Goal: Task Accomplishment & Management: Use online tool/utility

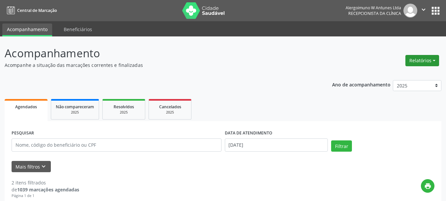
click at [417, 65] on button "Relatórios" at bounding box center [423, 60] width 34 height 11
click at [389, 74] on link "Agendamentos" at bounding box center [404, 74] width 71 height 9
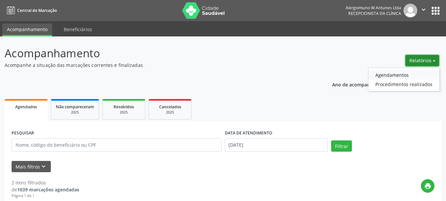
select select "8"
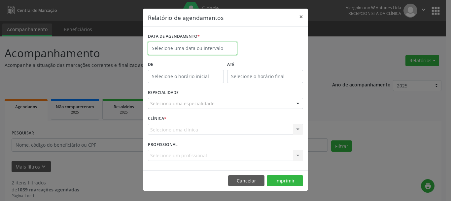
click at [209, 45] on input "text" at bounding box center [192, 48] width 89 height 13
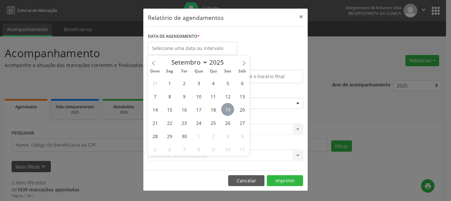
click at [226, 108] on span "19" at bounding box center [227, 109] width 13 height 13
type input "[DATE]"
click at [226, 108] on span "19" at bounding box center [227, 109] width 13 height 13
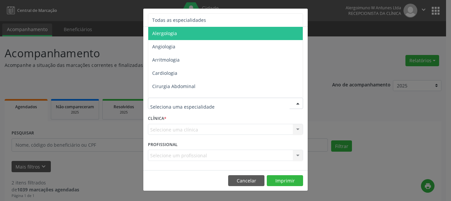
drag, startPoint x: 199, startPoint y: 36, endPoint x: 238, endPoint y: 127, distance: 98.4
click at [199, 36] on span "Alergologia" at bounding box center [226, 33] width 156 height 13
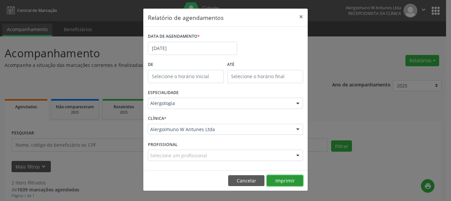
click at [286, 177] on button "Imprimir" at bounding box center [285, 180] width 36 height 11
